Goal: Information Seeking & Learning: Compare options

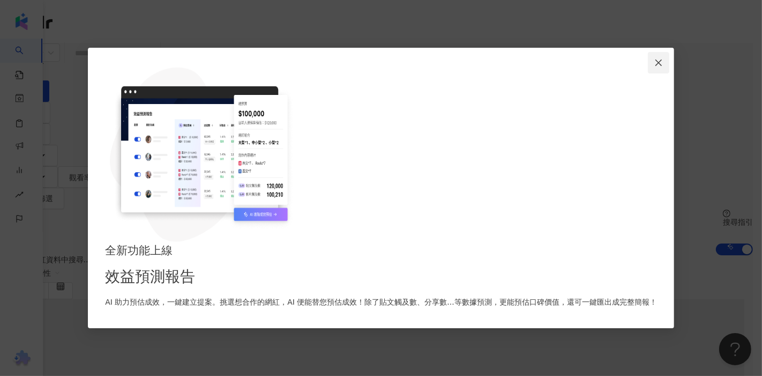
click at [655, 67] on icon "close" at bounding box center [659, 62] width 9 height 9
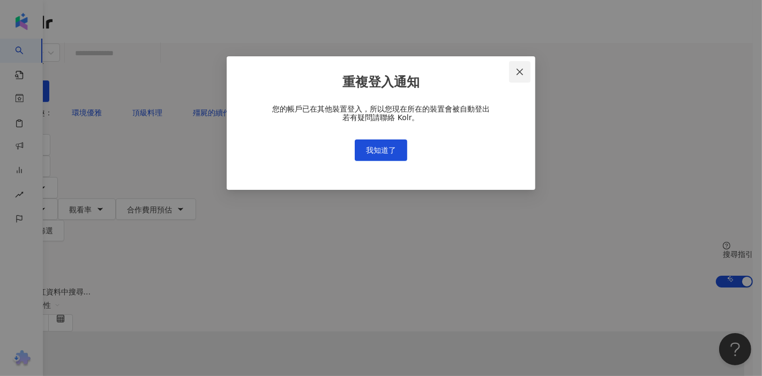
click at [524, 73] on icon "close" at bounding box center [520, 72] width 9 height 9
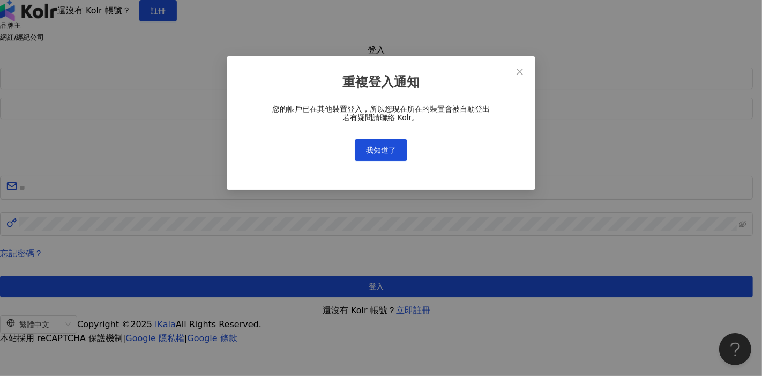
click at [306, 65] on div "重複登入通知 您的帳戶已在其他裝置登入，所以您現在所在的裝置會被自動登出 若有疑問請聯絡 Kolr。 我知道了" at bounding box center [381, 188] width 762 height 376
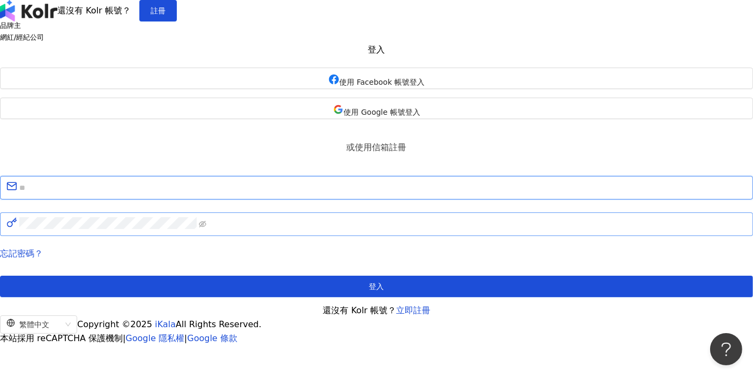
type input "**********"
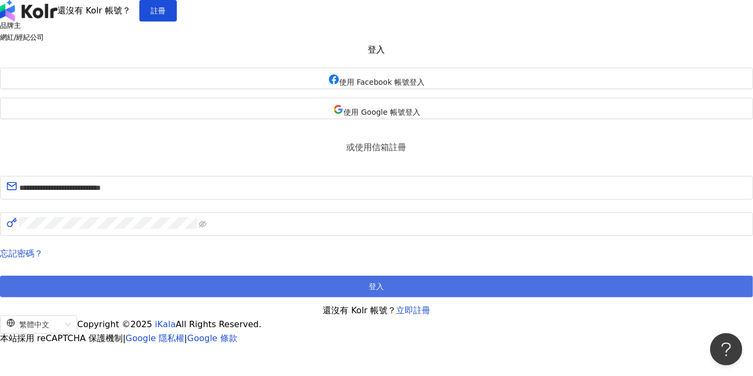
click at [381, 291] on span "登入" at bounding box center [376, 286] width 15 height 9
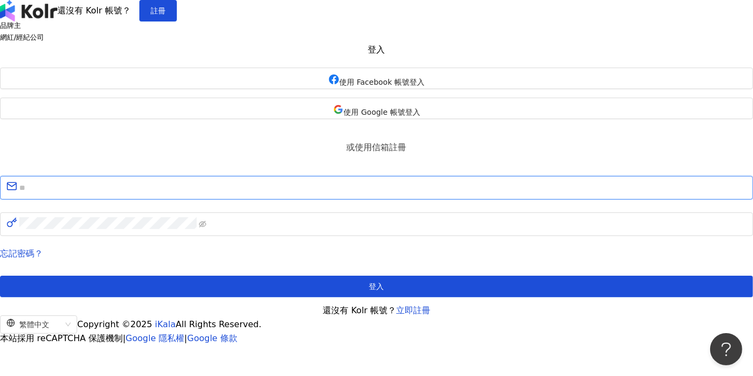
type input "**********"
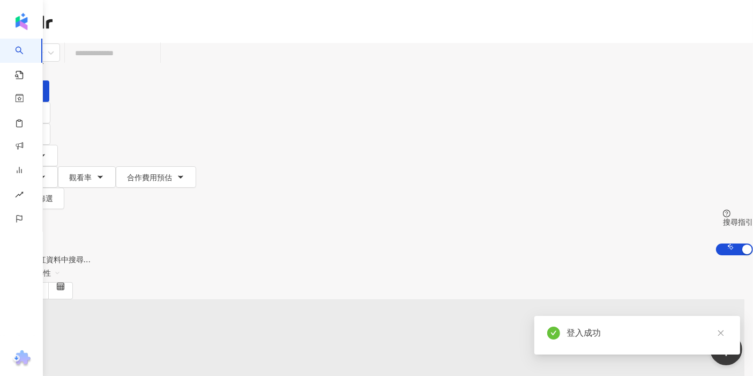
click at [156, 63] on input "search" at bounding box center [112, 53] width 87 height 20
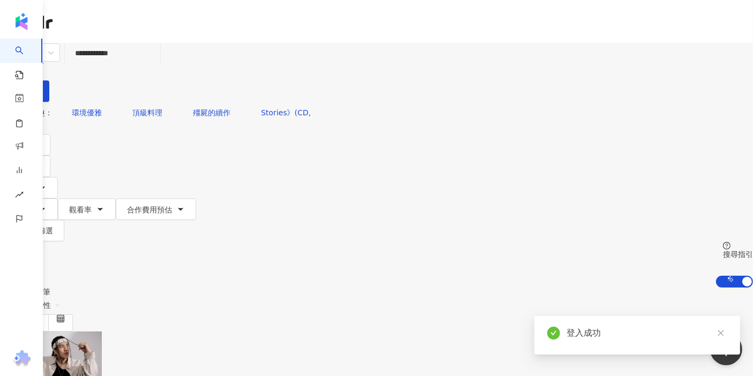
click at [156, 63] on input "**********" at bounding box center [112, 53] width 87 height 20
type input "**********"
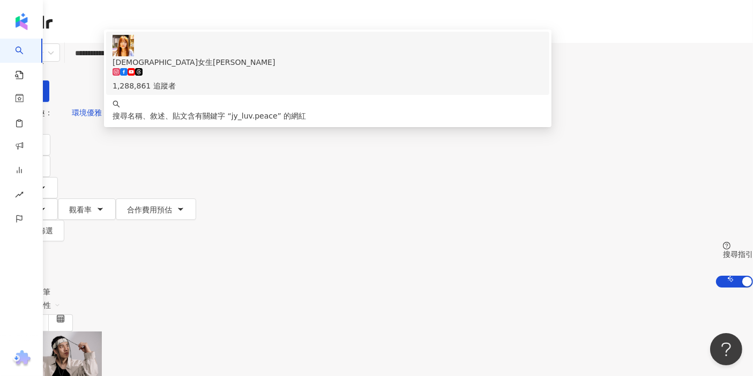
click at [156, 63] on input "**********" at bounding box center [112, 53] width 87 height 20
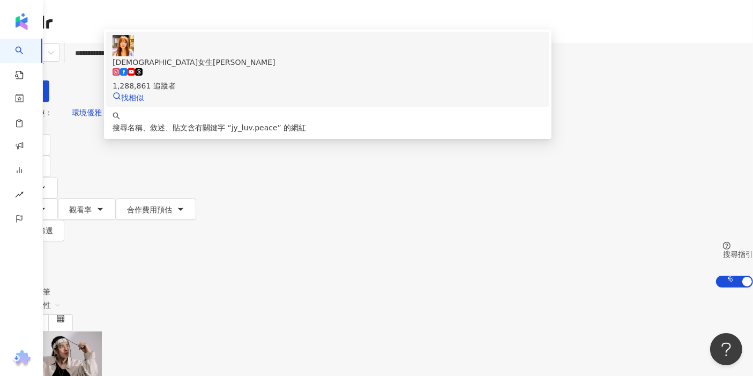
click at [252, 68] on span "[DEMOGRAPHIC_DATA]女生[PERSON_NAME]" at bounding box center [328, 62] width 430 height 12
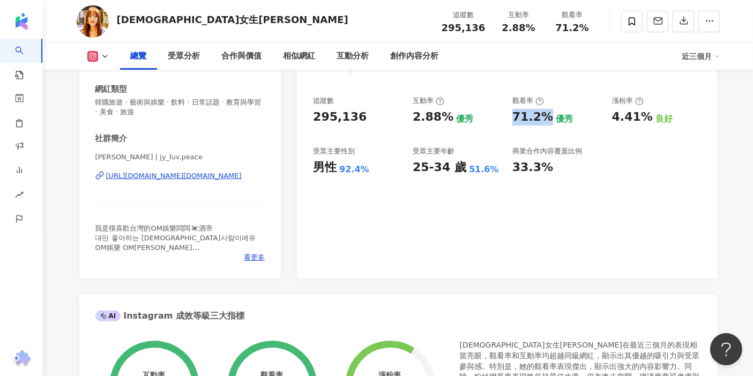
drag, startPoint x: 539, startPoint y: 117, endPoint x: 547, endPoint y: 117, distance: 8.6
click at [547, 117] on div "追蹤數 295,136 互動率 2.88% 優秀 觀看率 71.2% 優秀 漲粉率 4.41% 良好 受眾主要性別 男性 92.4% 受眾主要年齡 25-34…" at bounding box center [507, 135] width 388 height 79
copy div "71.2%"
click at [421, 116] on div "2.88%" at bounding box center [433, 117] width 41 height 17
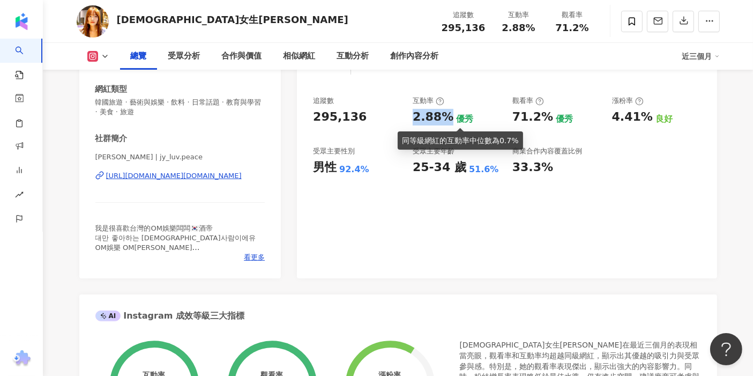
drag, startPoint x: 423, startPoint y: 113, endPoint x: 450, endPoint y: 114, distance: 26.3
click at [450, 114] on div "追蹤數 295,136 互動率 2.88% 優秀 觀看率 71.2% 優秀 漲粉率 4.41% 良好 受眾主要性別 男性 92.4% 受眾主要年齡 25-34…" at bounding box center [507, 135] width 388 height 79
copy div "2.88%"
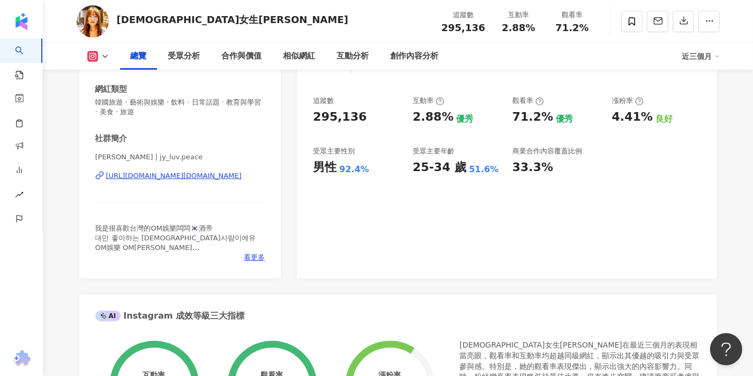
click at [430, 175] on div "25-34 歲" at bounding box center [440, 167] width 54 height 17
drag, startPoint x: 410, startPoint y: 166, endPoint x: 446, endPoint y: 162, distance: 36.1
click at [443, 167] on div "追蹤數 295,136 互動率 2.88% 優秀 觀看率 71.2% 優秀 漲粉率 4.41% 良好 受眾主要性別 男性 92.4% 受眾主要年齡 25-34…" at bounding box center [507, 135] width 388 height 79
copy div "25-34"
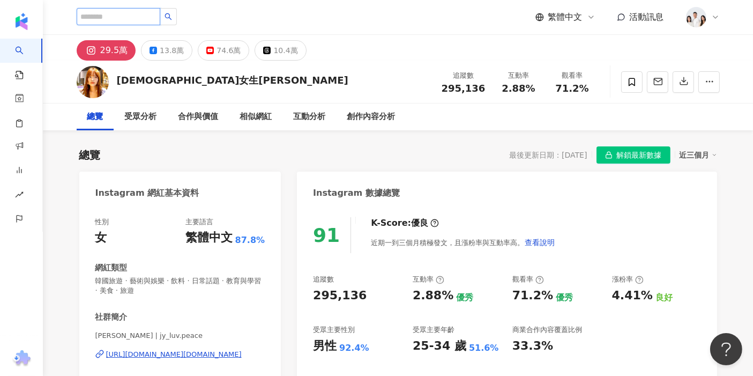
click at [147, 17] on input "search" at bounding box center [119, 16] width 84 height 17
paste input "**********"
type input "**********"
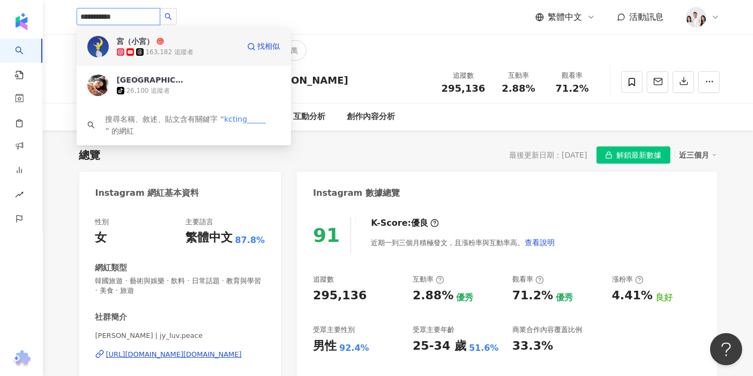
click at [164, 42] on span "宮（小宮）" at bounding box center [152, 41] width 70 height 11
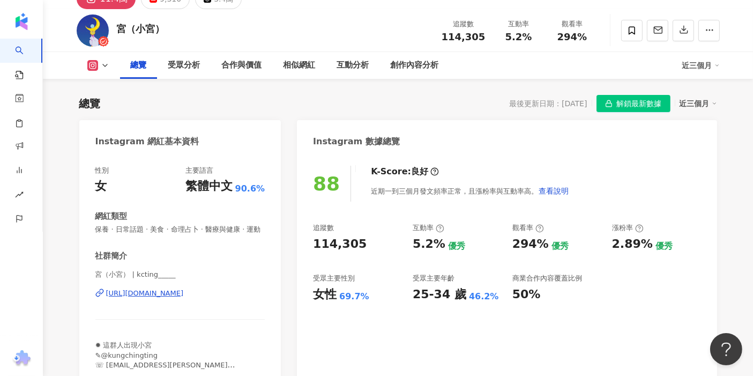
scroll to position [119, 0]
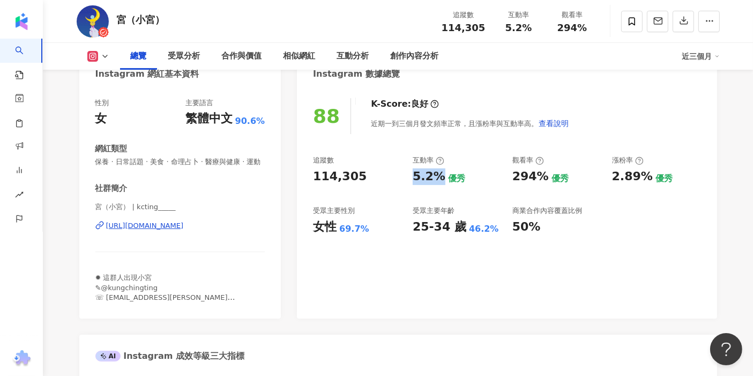
drag, startPoint x: 436, startPoint y: 174, endPoint x: 443, endPoint y: 175, distance: 7.1
click at [443, 175] on div "追蹤數 114,305 互動率 5.2% 優秀 觀看率 294% 優秀 漲粉率 2.89% 優秀 受眾主要性別 女性 69.7% 受眾主要年齡 25-34 歲…" at bounding box center [507, 194] width 388 height 79
drag, startPoint x: 517, startPoint y: 174, endPoint x: 531, endPoint y: 174, distance: 13.4
click at [539, 174] on div "294%" at bounding box center [530, 176] width 36 height 17
drag, startPoint x: 508, startPoint y: 176, endPoint x: 545, endPoint y: 179, distance: 37.1
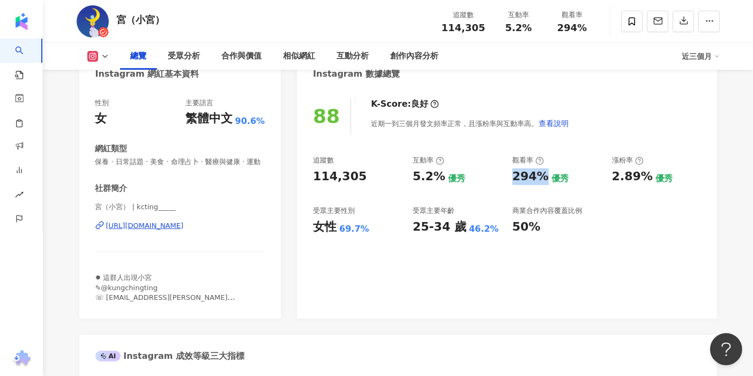
click at [544, 180] on div "追蹤數 114,305 互動率 5.2% 優秀 觀看率 294% 優秀 漲粉率 2.89% 優秀 受眾主要性別 女性 69.7% 受眾主要年齡 25-34 歲…" at bounding box center [507, 194] width 388 height 79
copy div "294%"
click at [422, 234] on div "25-34 歲" at bounding box center [440, 227] width 54 height 17
drag, startPoint x: 415, startPoint y: 231, endPoint x: 446, endPoint y: 229, distance: 31.1
click at [446, 229] on div "25-34 歲" at bounding box center [440, 227] width 54 height 17
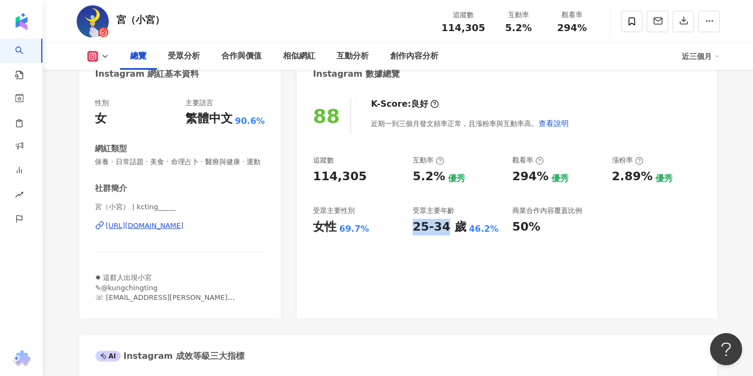
copy div "25-34"
click at [349, 237] on div "88 K-Score : 良好 近期一到三個月發文頻率正常，且漲粉率與互動率高。 查看說明 追蹤數 114,305 互動率 5.2% 優秀 觀看率 294% …" at bounding box center [507, 202] width 420 height 231
